Goal: Communication & Community: Answer question/provide support

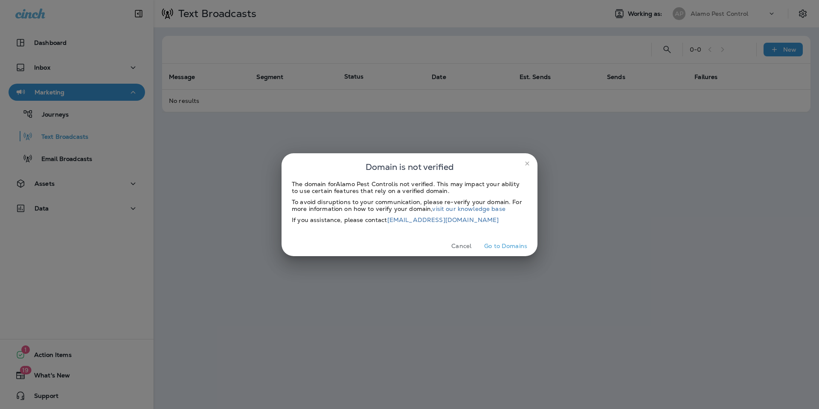
click at [507, 247] on button "Go to Domains" at bounding box center [506, 245] width 50 height 13
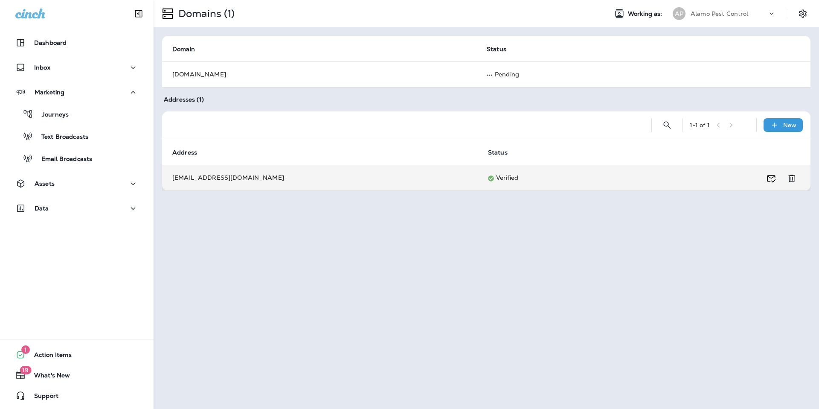
click at [272, 181] on td "[EMAIL_ADDRESS][DOMAIN_NAME]" at bounding box center [320, 178] width 316 height 26
click at [225, 176] on td "[EMAIL_ADDRESS][DOMAIN_NAME]" at bounding box center [320, 178] width 316 height 26
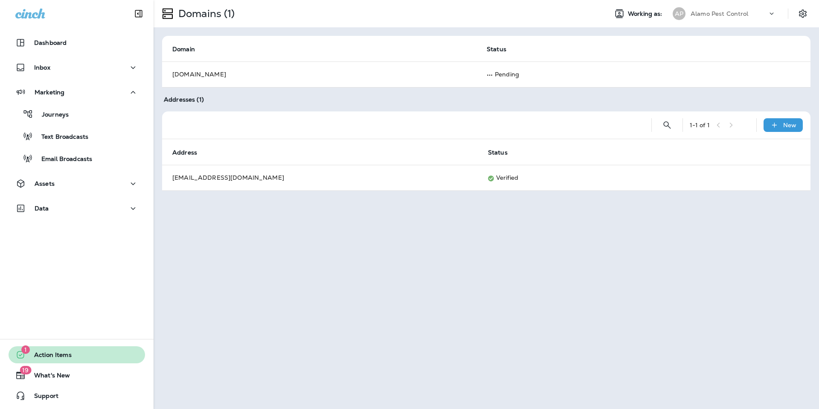
click at [42, 353] on span "Action Items" at bounding box center [49, 356] width 46 height 10
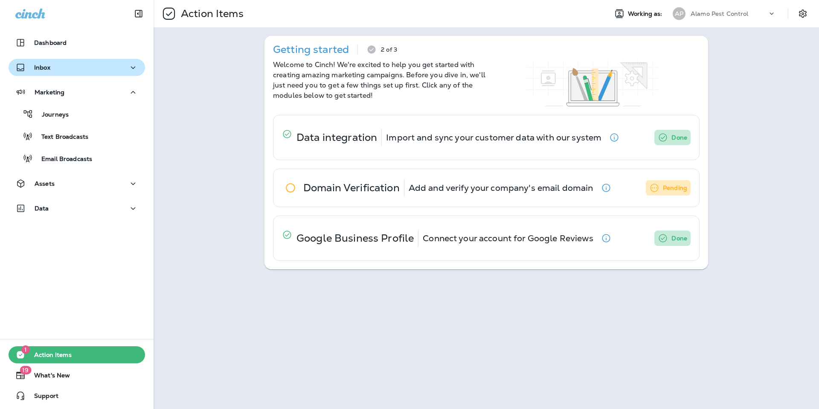
click at [40, 70] on p "Inbox" at bounding box center [42, 67] width 16 height 7
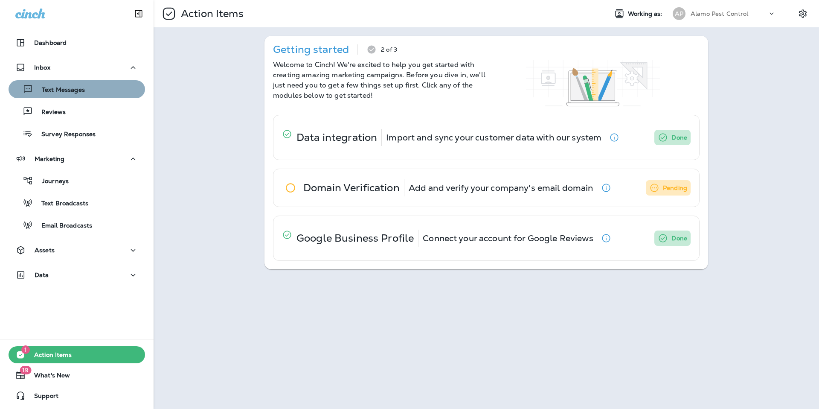
click at [81, 92] on p "Text Messages" at bounding box center [59, 90] width 52 height 8
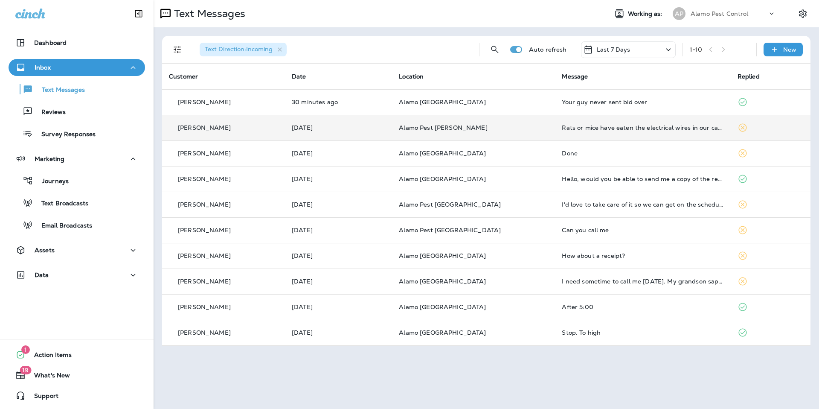
click at [277, 128] on div "[PERSON_NAME]" at bounding box center [223, 127] width 109 height 9
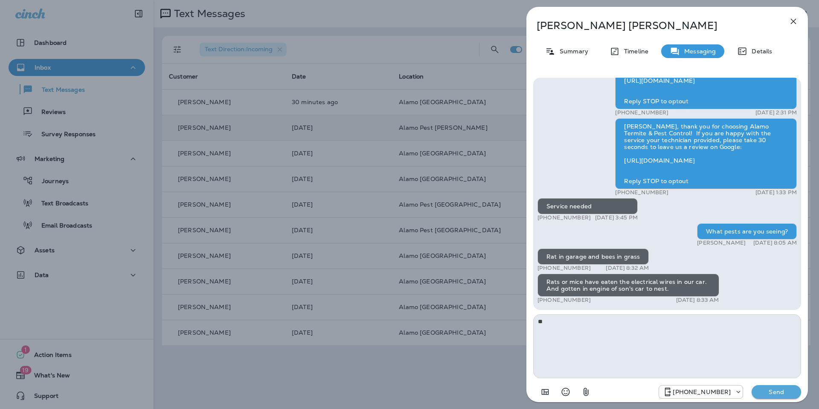
type textarea "*"
type textarea "**********"
click at [774, 393] on p "Send" at bounding box center [777, 392] width 36 height 8
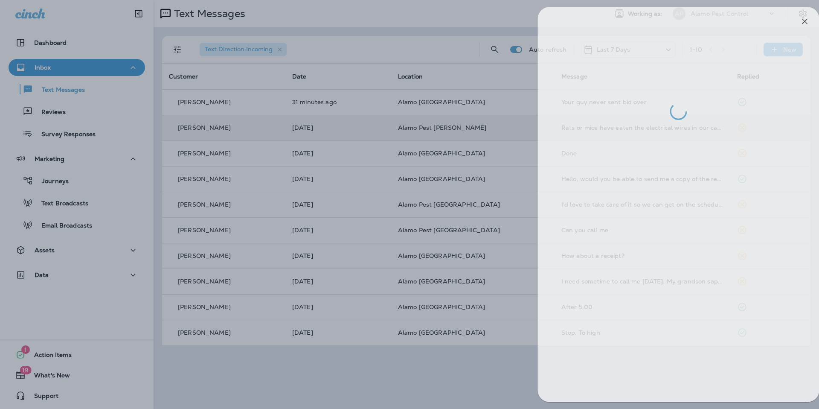
click at [248, 130] on div at bounding box center [421, 204] width 819 height 409
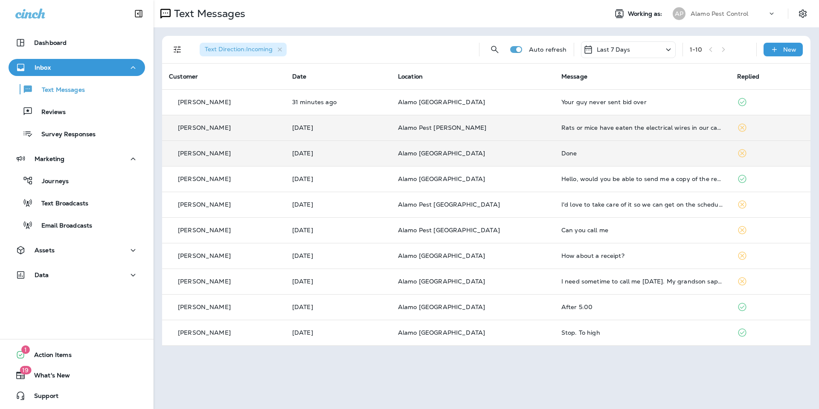
click at [520, 153] on p "Alamo [GEOGRAPHIC_DATA]" at bounding box center [473, 153] width 150 height 7
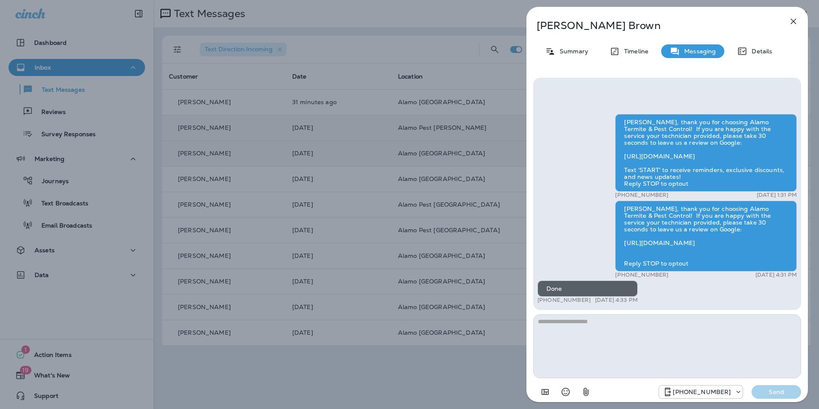
click at [656, 326] on textarea at bounding box center [667, 346] width 268 height 64
type textarea "**********"
click at [785, 391] on p "Send" at bounding box center [777, 392] width 36 height 8
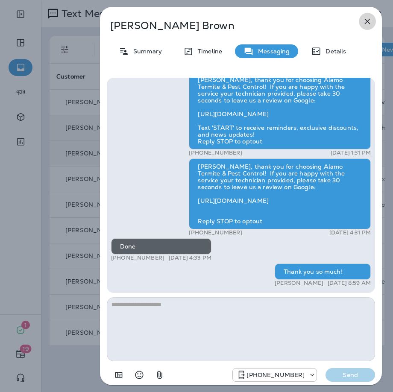
drag, startPoint x: 370, startPoint y: 19, endPoint x: 369, endPoint y: 25, distance: 6.1
click at [371, 20] on icon "button" at bounding box center [367, 21] width 10 height 10
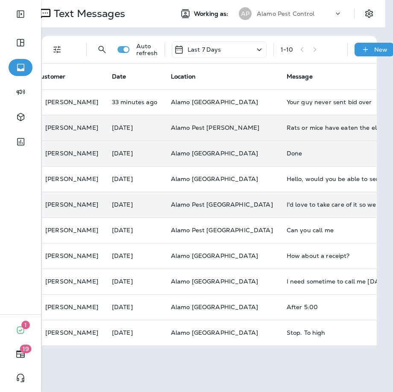
scroll to position [0, 9]
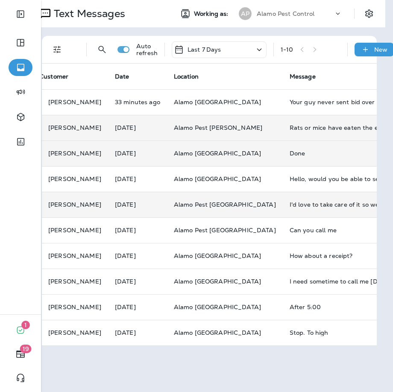
click at [242, 213] on td "Alamo Pest [GEOGRAPHIC_DATA]" at bounding box center [225, 205] width 116 height 26
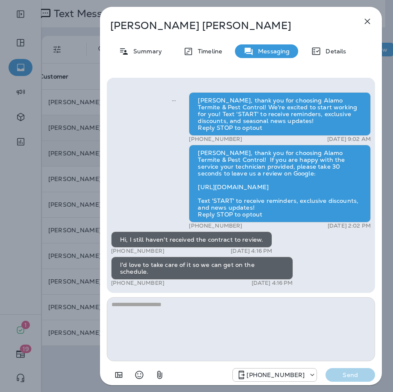
click at [367, 22] on icon "button" at bounding box center [367, 21] width 10 height 10
